Goal: Information Seeking & Learning: Learn about a topic

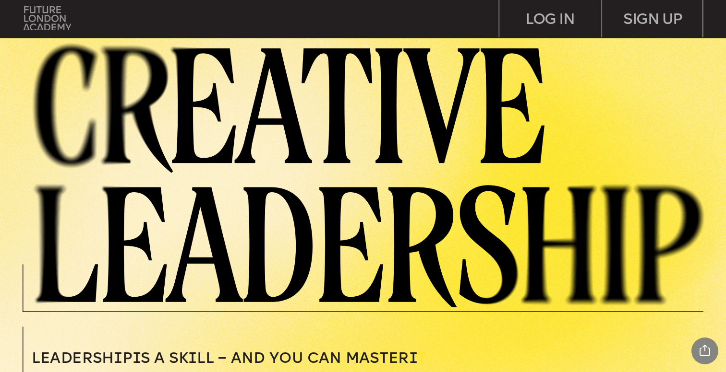
click at [36, 20] on img at bounding box center [48, 18] width 48 height 24
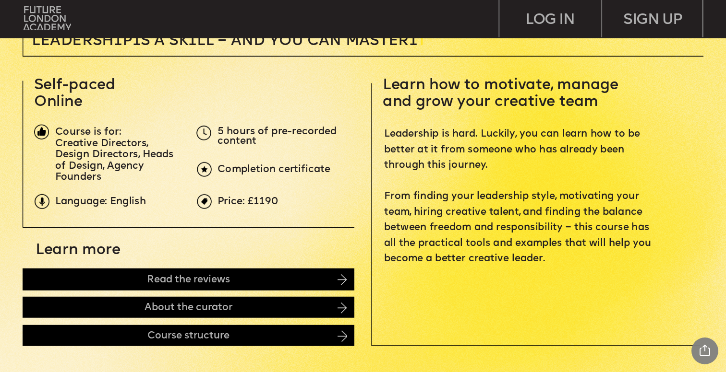
scroll to position [319, 0]
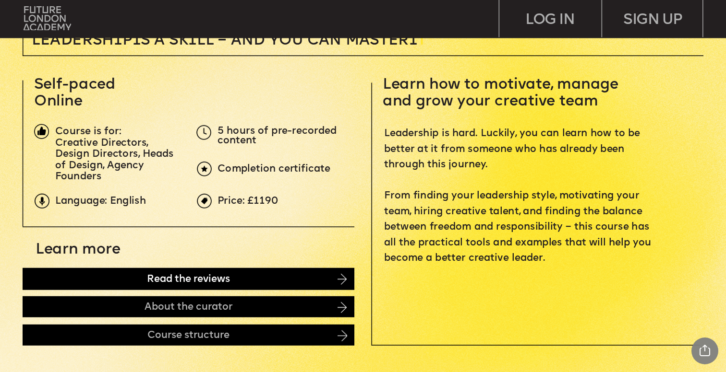
click at [201, 269] on div "Read the reviews" at bounding box center [189, 279] width 332 height 22
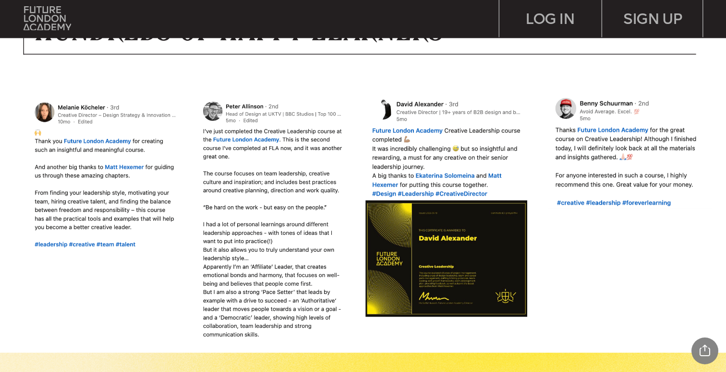
scroll to position [822, 0]
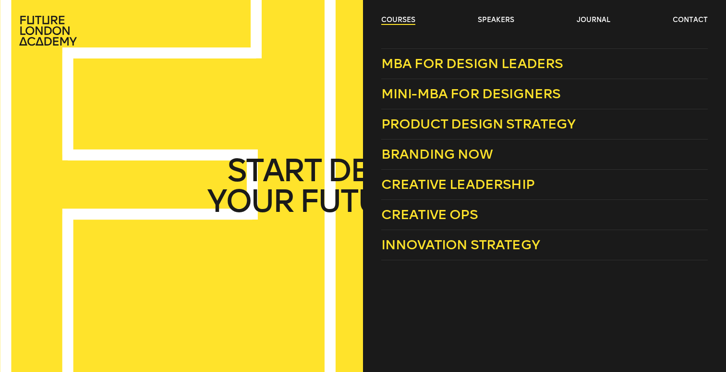
click at [403, 18] on link "courses" at bounding box center [398, 20] width 34 height 10
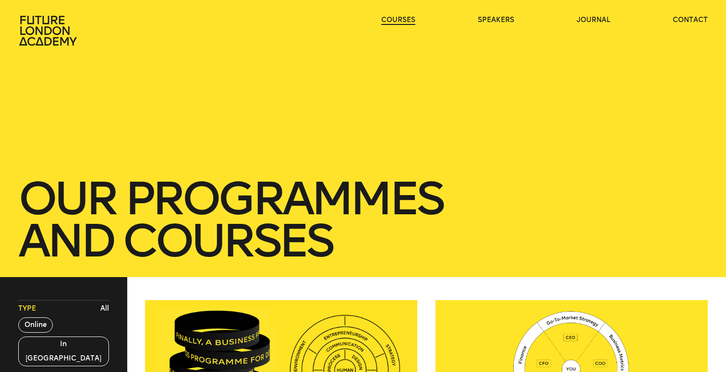
click at [403, 18] on link "courses" at bounding box center [398, 20] width 34 height 10
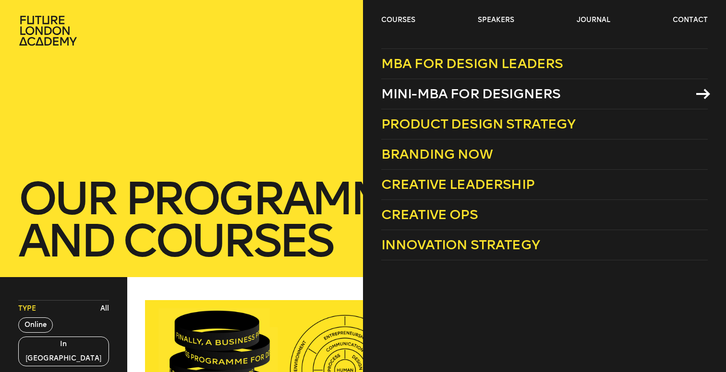
click at [432, 87] on span "Mini-MBA for Designers" at bounding box center [471, 94] width 180 height 16
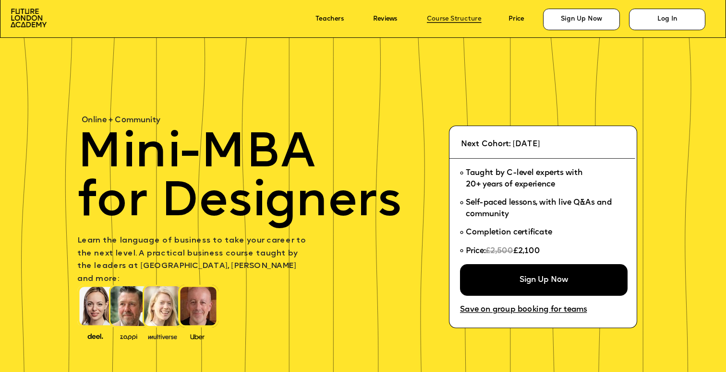
click at [440, 21] on link "Course Structure" at bounding box center [454, 19] width 55 height 7
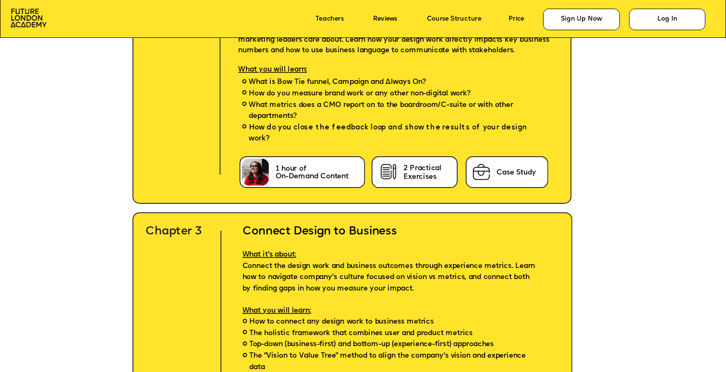
scroll to position [2657, 0]
